Goal: Complete application form

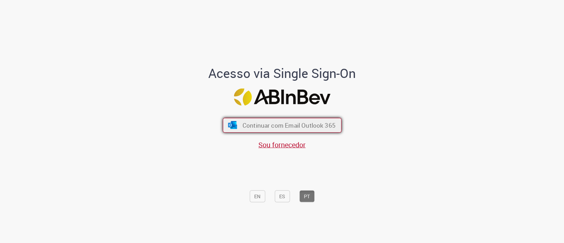
click at [295, 118] on button "Continuar com Email Outlook 365" at bounding box center [282, 125] width 119 height 15
